Goal: Task Accomplishment & Management: Manage account settings

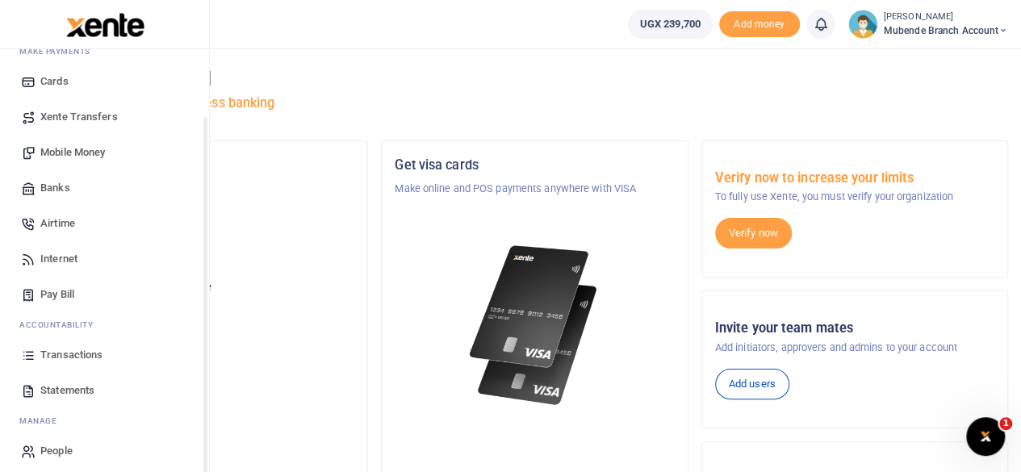
scroll to position [103, 0]
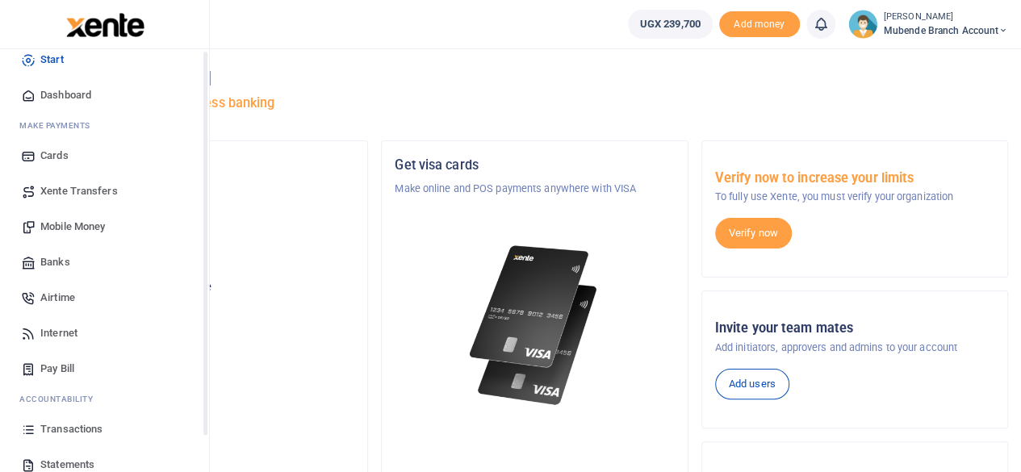
scroll to position [81, 0]
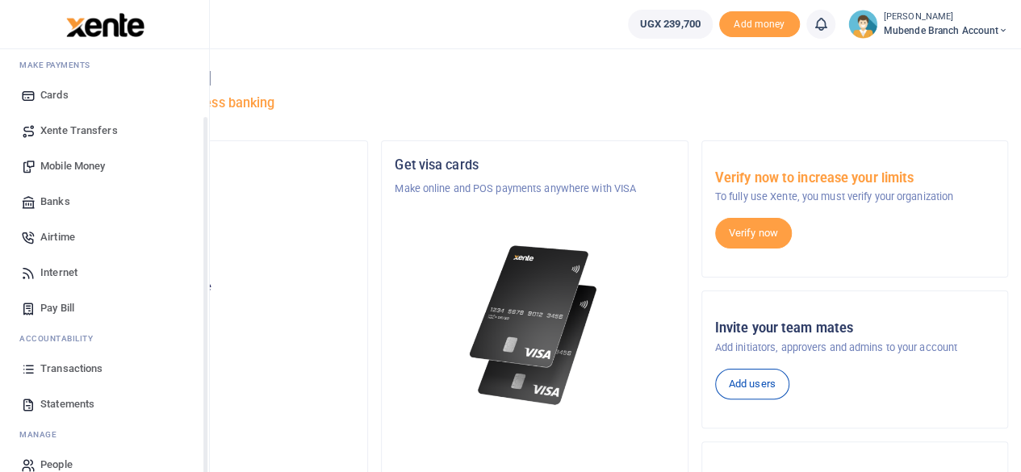
click at [76, 366] on span "Transactions" at bounding box center [71, 369] width 62 height 16
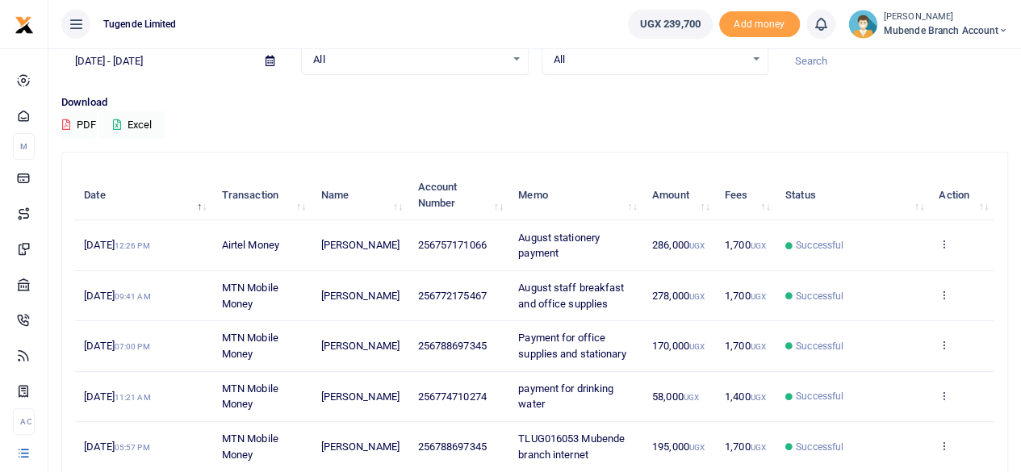
scroll to position [161, 0]
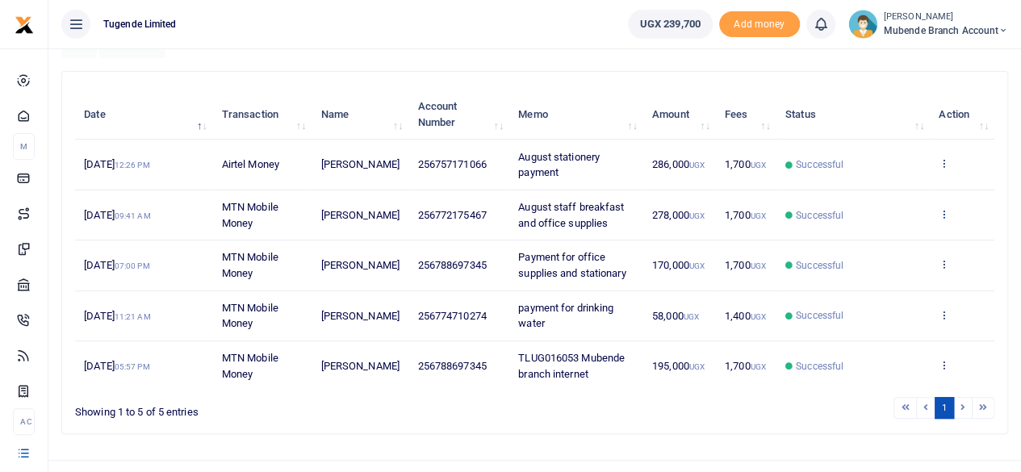
click at [942, 210] on icon at bounding box center [944, 213] width 10 height 11
click at [879, 240] on link "View details" at bounding box center [886, 241] width 128 height 23
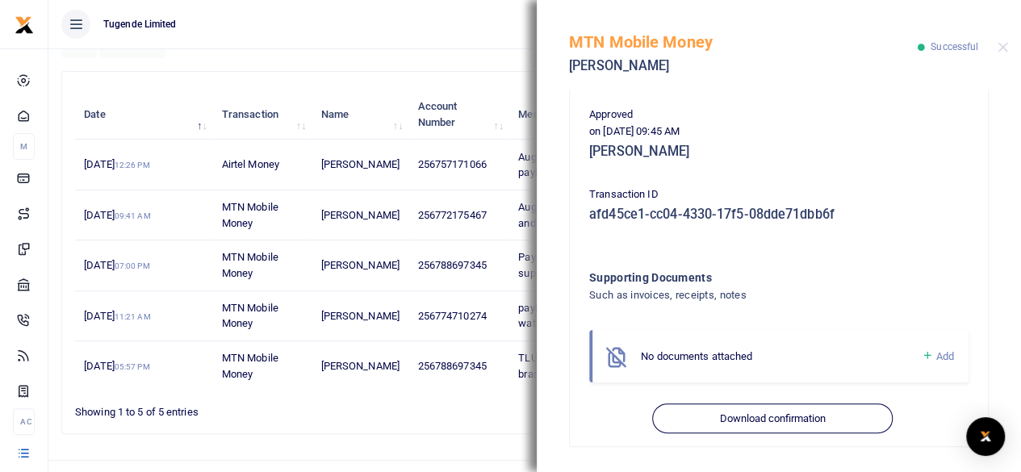
scroll to position [188, 0]
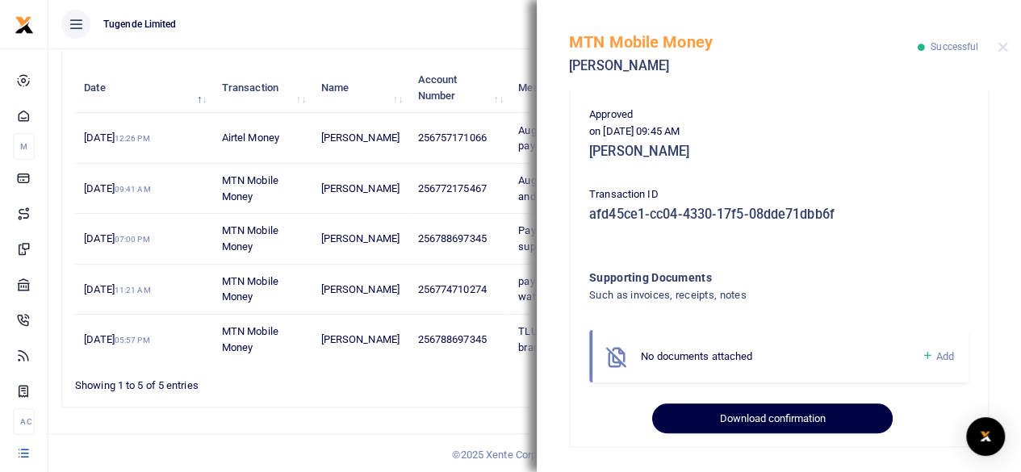
click at [739, 417] on button "Download confirmation" at bounding box center [772, 419] width 240 height 31
